Goal: Task Accomplishment & Management: Manage account settings

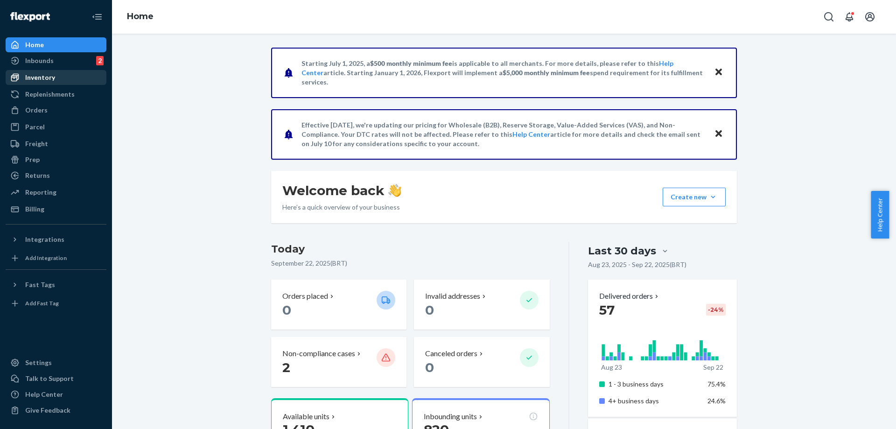
click at [60, 78] on div "Inventory" at bounding box center [56, 77] width 99 height 13
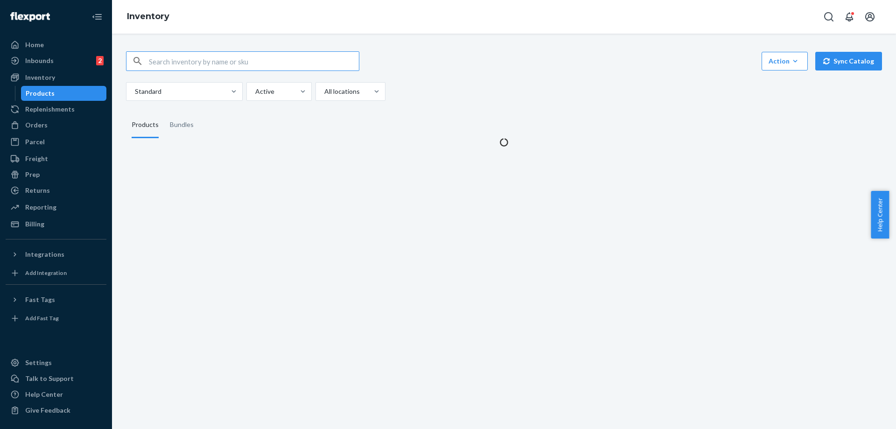
click at [271, 54] on input "text" at bounding box center [254, 61] width 210 height 19
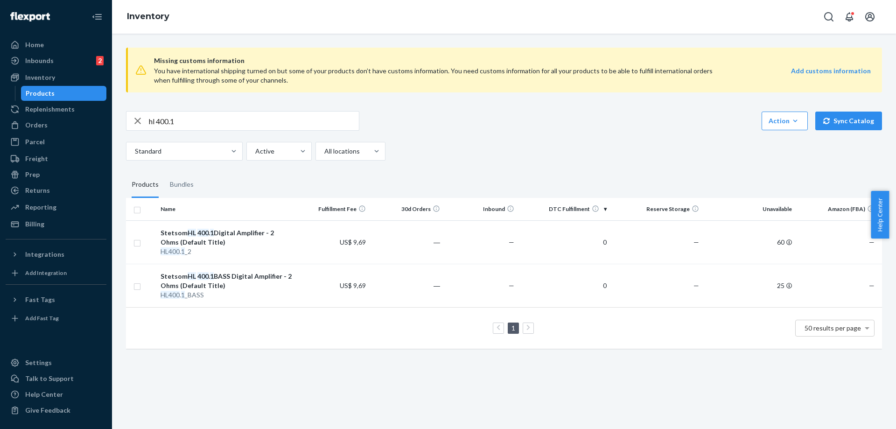
click at [634, 123] on div "hl 400.1 Action Create product Create bundle Bulk create products Bulk update p…" at bounding box center [504, 121] width 756 height 20
drag, startPoint x: 205, startPoint y: 120, endPoint x: 87, endPoint y: 116, distance: 118.1
click at [90, 117] on div "Home Inbounds 2 Shipping Plans Problems 2 Inventory Products Replenishments Ord…" at bounding box center [448, 214] width 896 height 429
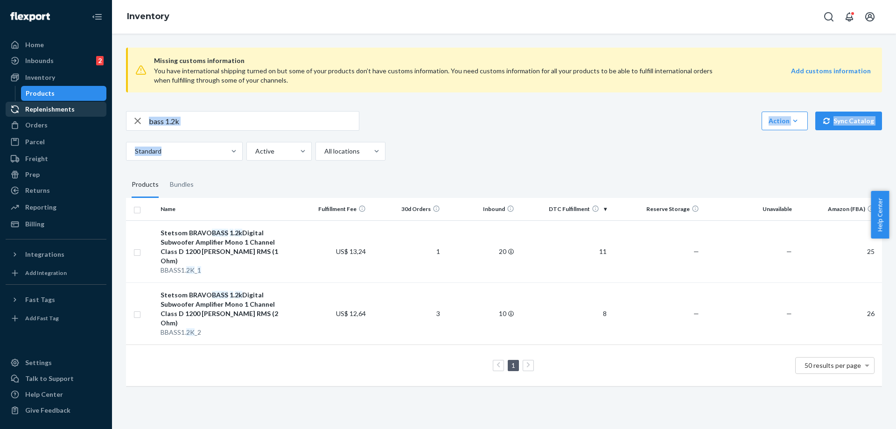
drag, startPoint x: 158, startPoint y: 129, endPoint x: 38, endPoint y: 116, distance: 120.2
click at [54, 119] on div "Home Inbounds 2 Shipping Plans Problems 2 Inventory Products Replenishments Ord…" at bounding box center [448, 214] width 896 height 429
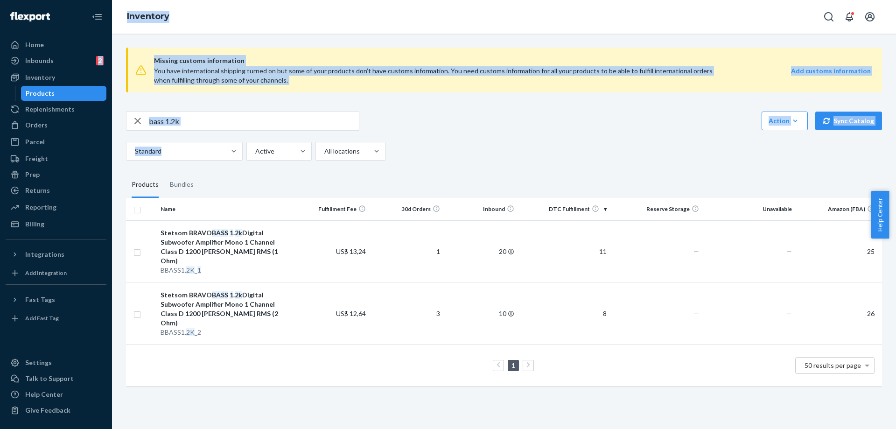
click at [236, 106] on div "Missing customs information You have international shipping turned on but some …" at bounding box center [504, 217] width 770 height 355
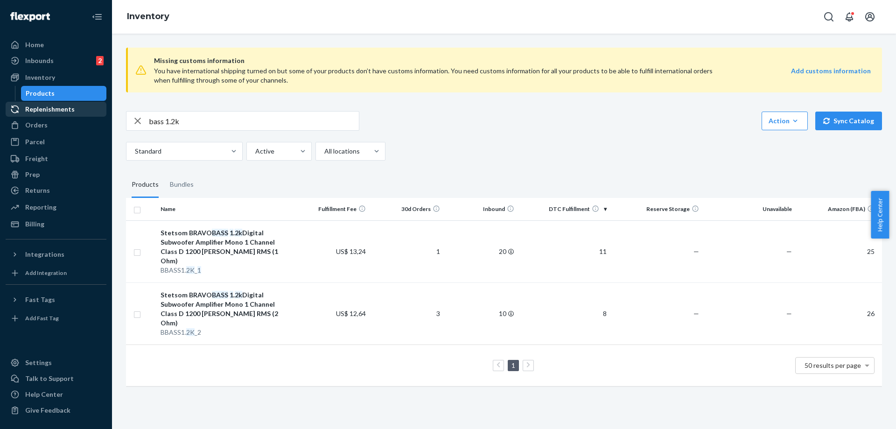
drag, startPoint x: 210, startPoint y: 122, endPoint x: 98, endPoint y: 107, distance: 113.5
click at [102, 109] on div "Home Inbounds 2 Shipping Plans Problems 2 Inventory Products Replenishments Ord…" at bounding box center [448, 214] width 896 height 429
type input "2848"
